Goal: Transaction & Acquisition: Purchase product/service

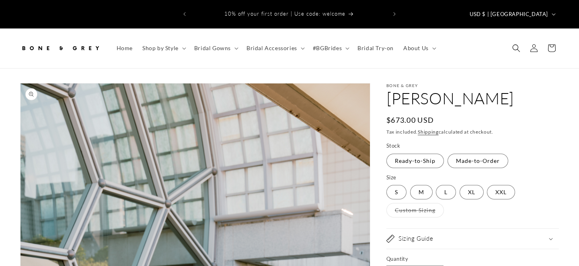
select select "**********"
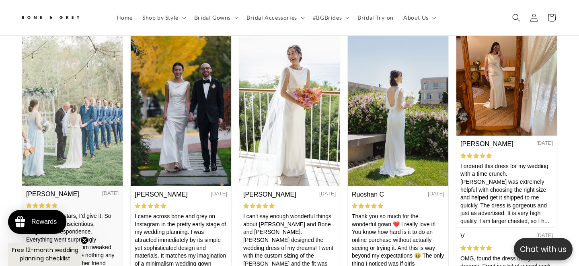
click at [62, 147] on img at bounding box center [72, 111] width 100 height 150
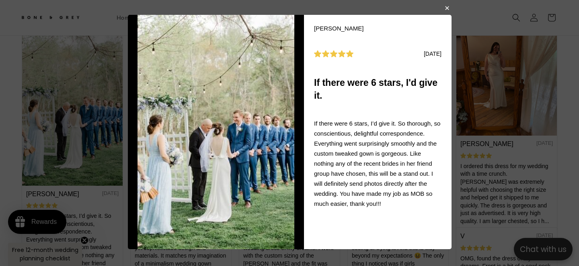
scroll to position [0, 391]
click at [497, 96] on body "Nancy M 08/22/2025 If there were 6 stars, I'd give it. If there were 6 stars, I…" at bounding box center [289, 133] width 579 height 266
click at [446, 6] on button "button" at bounding box center [446, 8] width 5 height 10
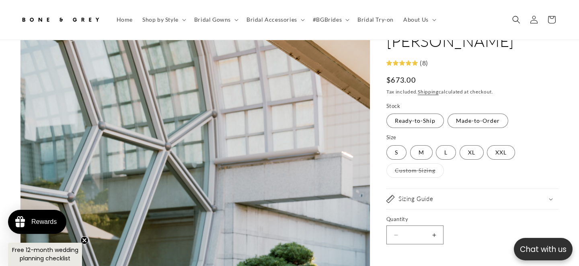
scroll to position [0, 0]
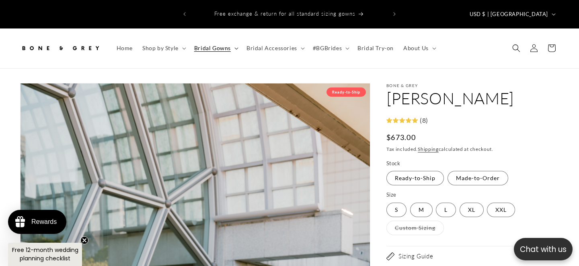
click at [211, 45] on span "Bridal Gowns" at bounding box center [212, 48] width 37 height 7
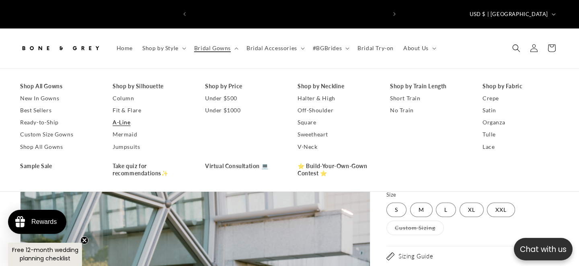
scroll to position [0, 391]
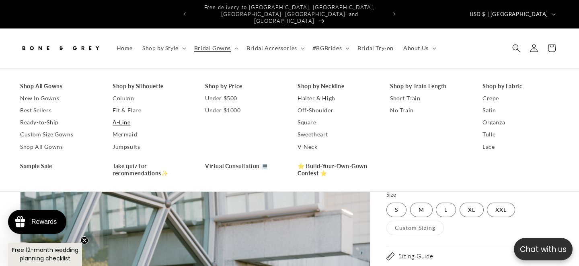
click at [128, 117] on link "A-Line" at bounding box center [150, 123] width 76 height 12
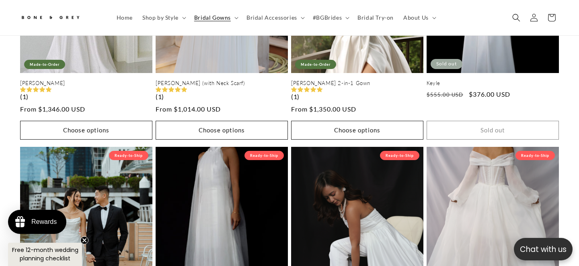
scroll to position [538, 0]
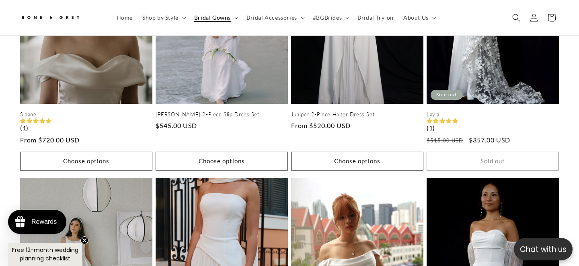
click at [229, 16] on span "Bridal Gowns" at bounding box center [212, 17] width 37 height 7
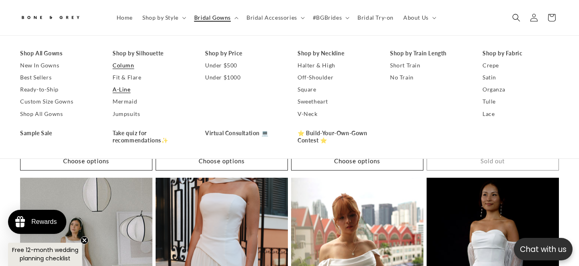
scroll to position [0, 0]
click at [60, 114] on link "Shop All Gowns" at bounding box center [58, 114] width 76 height 12
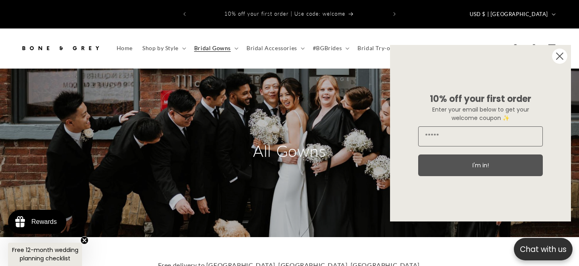
click at [562, 56] on circle "Close dialog" at bounding box center [559, 56] width 15 height 15
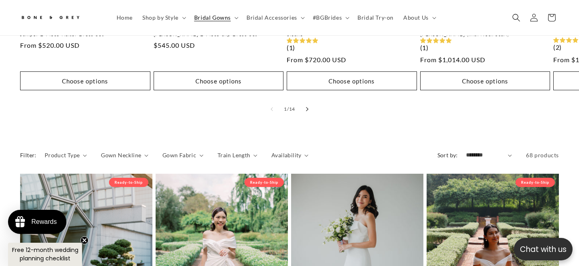
scroll to position [0, 391]
click at [308, 107] on icon "Slide right" at bounding box center [307, 109] width 3 height 4
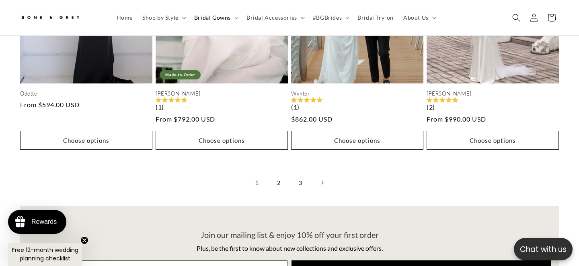
scroll to position [0, 0]
click at [274, 174] on link "2" at bounding box center [279, 183] width 18 height 18
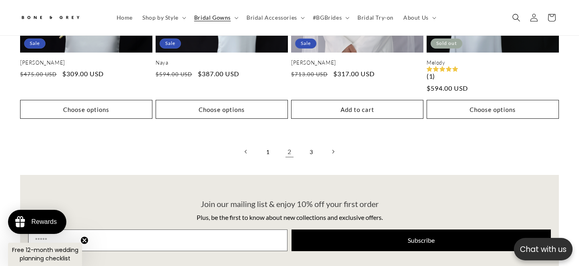
scroll to position [1932, 0]
